Goal: Task Accomplishment & Management: Manage account settings

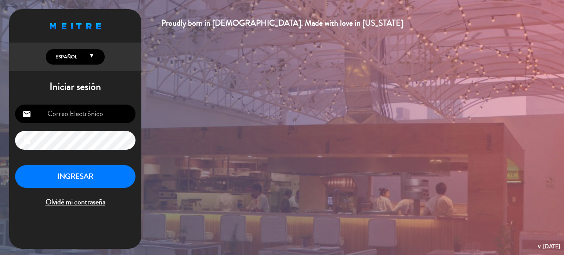
type input "[EMAIL_ADDRESS][DOMAIN_NAME]"
click at [94, 170] on button "INGRESAR" at bounding box center [75, 176] width 121 height 23
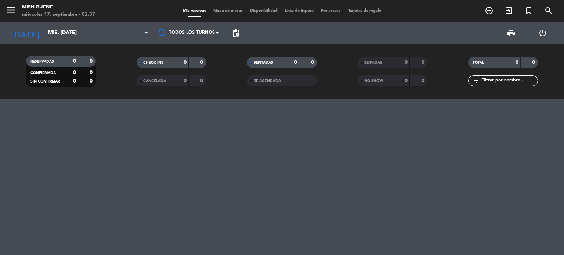
drag, startPoint x: 43, startPoint y: 30, endPoint x: 112, endPoint y: 90, distance: 91.5
click at [112, 90] on div "menu Mishiguene miércoles 17. septiembre - 02:37 Mis reservas Mapa de mesas Dis…" at bounding box center [282, 49] width 564 height 99
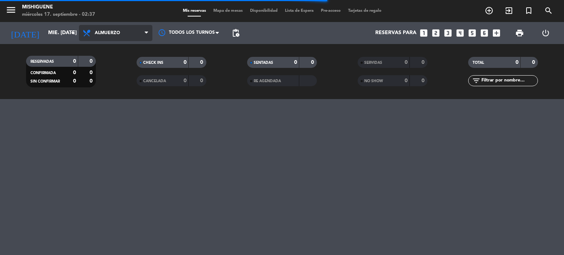
drag, startPoint x: 108, startPoint y: 38, endPoint x: 110, endPoint y: 32, distance: 6.1
click at [110, 32] on span "Almuerzo" at bounding box center [115, 33] width 73 height 16
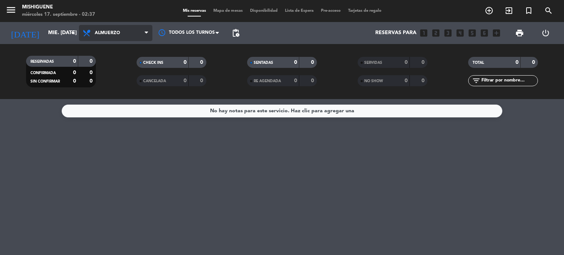
click at [105, 40] on span "Almuerzo" at bounding box center [115, 33] width 73 height 16
click at [107, 83] on div "menu Mishiguene miércoles 17. septiembre - 02:37 Mis reservas Mapa de mesas Dis…" at bounding box center [282, 49] width 564 height 99
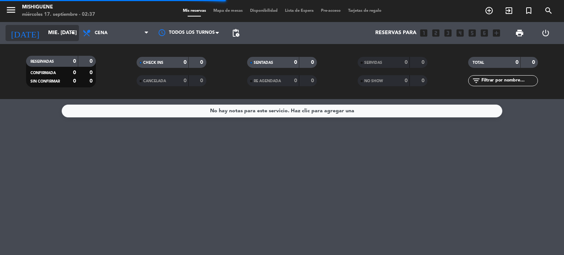
click at [61, 30] on input "mié. [DATE]" at bounding box center [79, 32] width 70 height 13
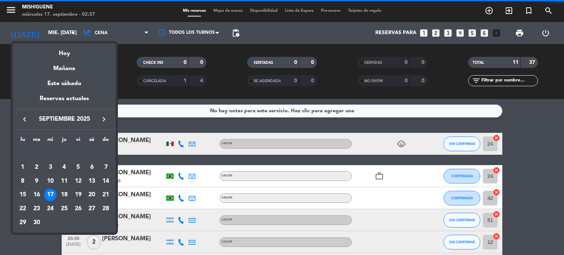
click at [82, 196] on div "19" at bounding box center [78, 195] width 12 height 12
type input "vie. [DATE]"
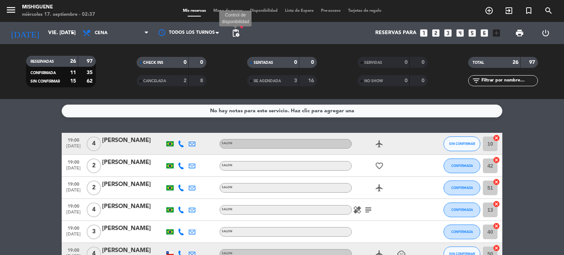
click at [235, 30] on span "pending_actions" at bounding box center [235, 33] width 9 height 9
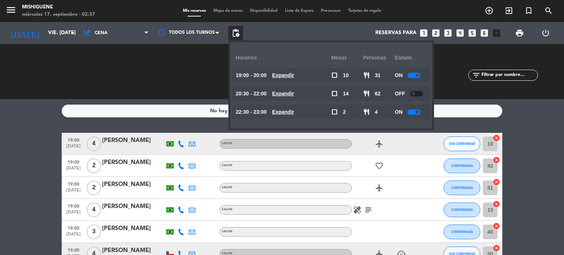
click at [418, 77] on div at bounding box center [414, 76] width 13 height 6
